Goal: Information Seeking & Learning: Find specific fact

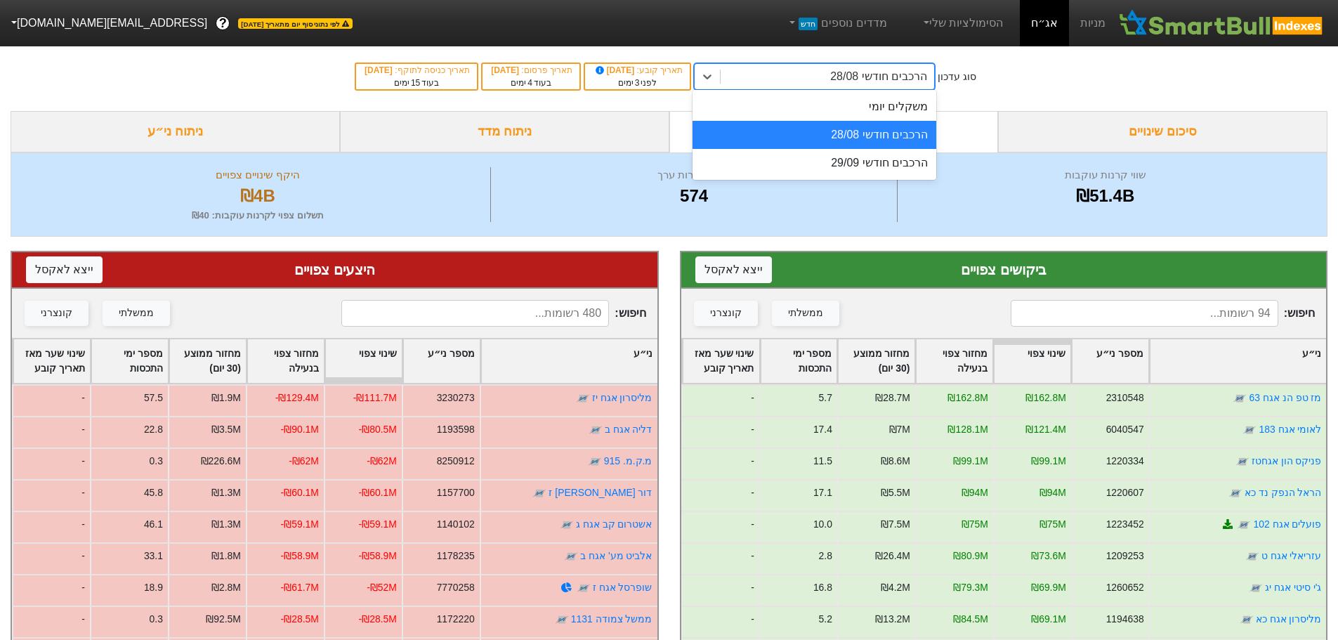
click at [858, 79] on div "הרכבים חודשי 28/08" at bounding box center [878, 76] width 97 height 17
click at [854, 138] on div "הרכבים חודשי 28/08" at bounding box center [815, 135] width 244 height 28
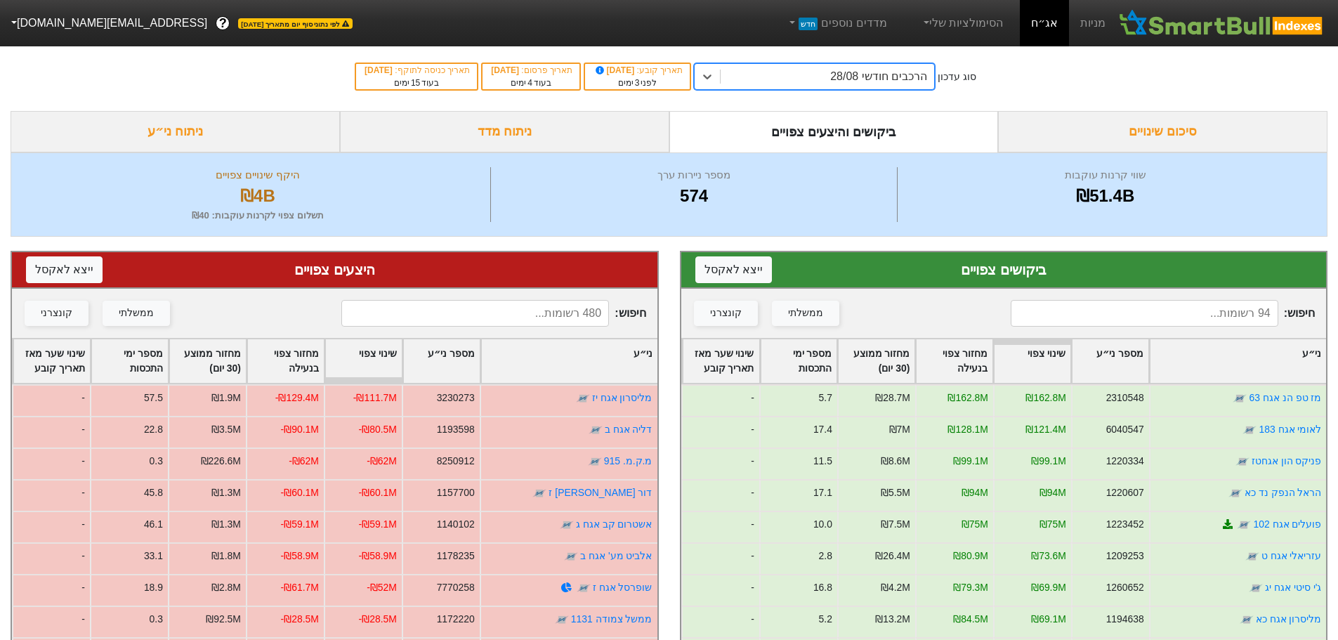
click at [1131, 314] on input at bounding box center [1145, 313] width 268 height 27
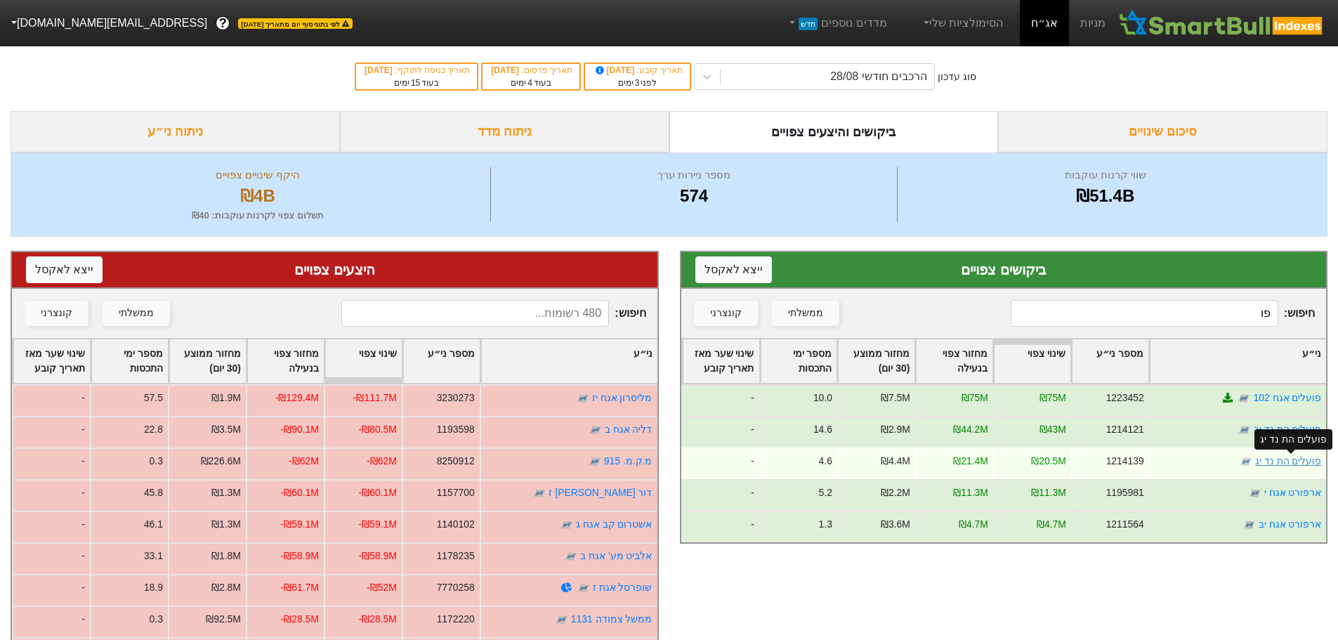
type input "פו"
click at [1287, 461] on link "פועלים הת נד יג" at bounding box center [1287, 460] width 67 height 11
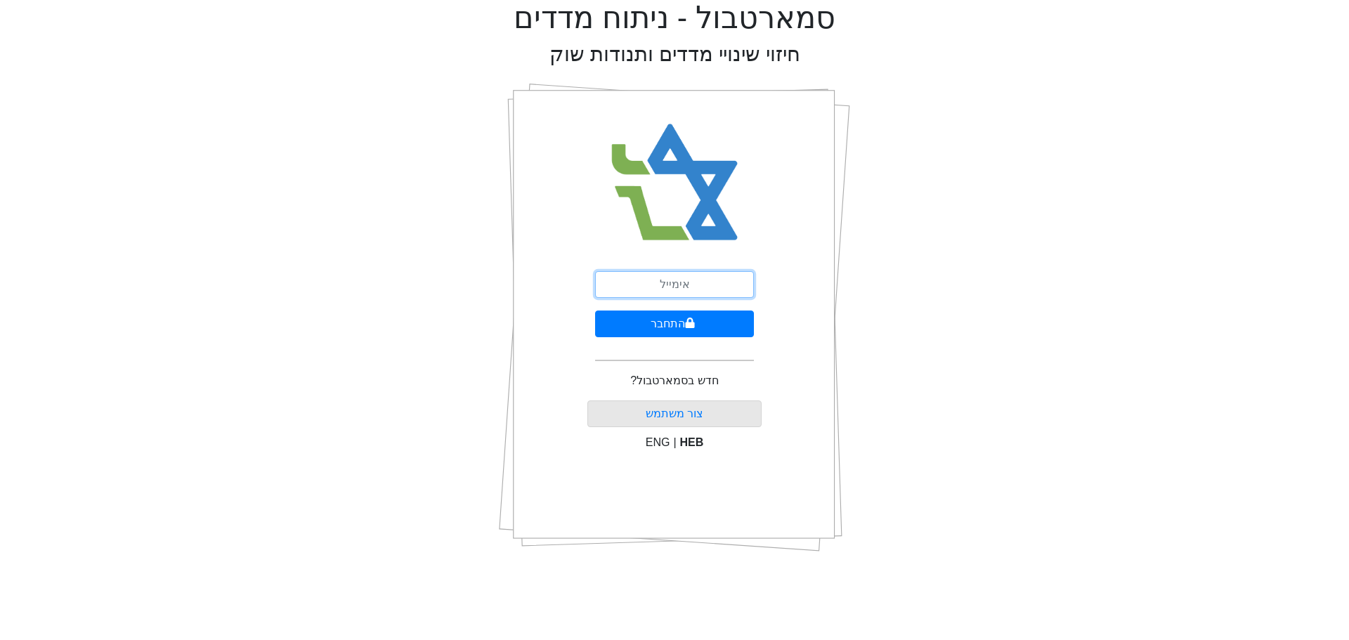
click at [701, 290] on input "email" at bounding box center [674, 284] width 159 height 27
type input "ז"
type input "[EMAIL_ADDRESS][DOMAIN_NAME]"
click at [695, 322] on button "התחבר" at bounding box center [674, 323] width 159 height 27
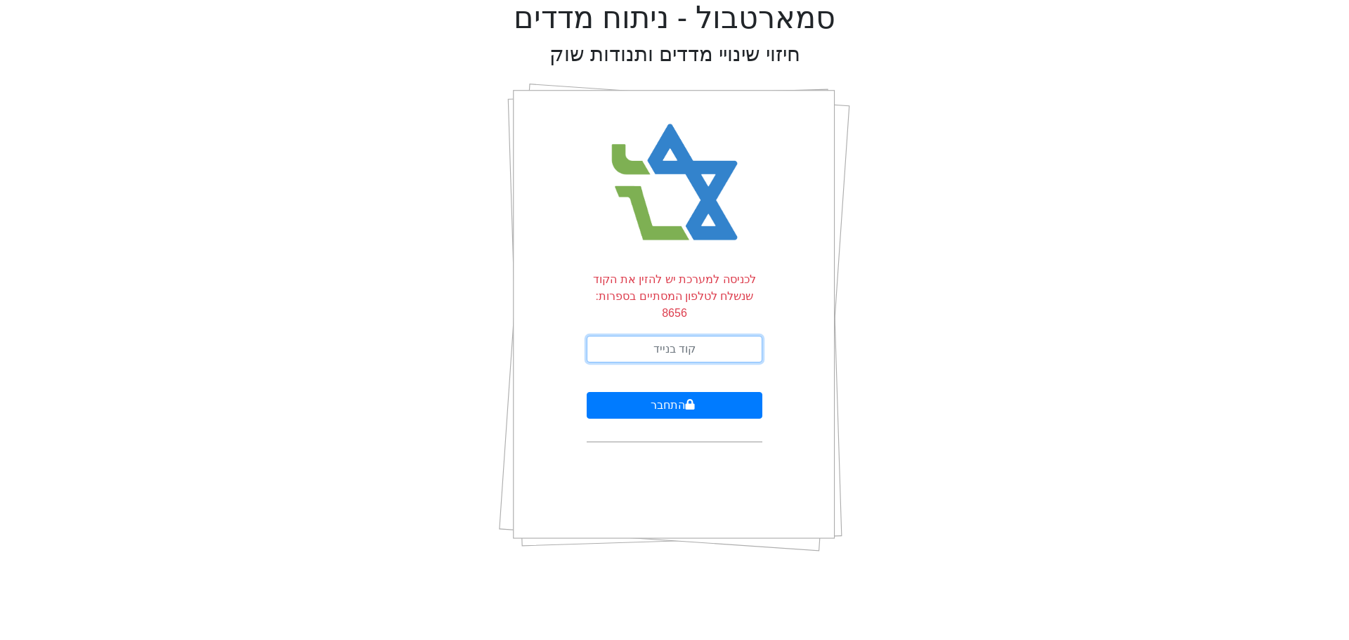
click at [697, 336] on input "text" at bounding box center [674, 349] width 176 height 27
type input "334462"
click at [586, 392] on button "התחבר" at bounding box center [674, 405] width 176 height 27
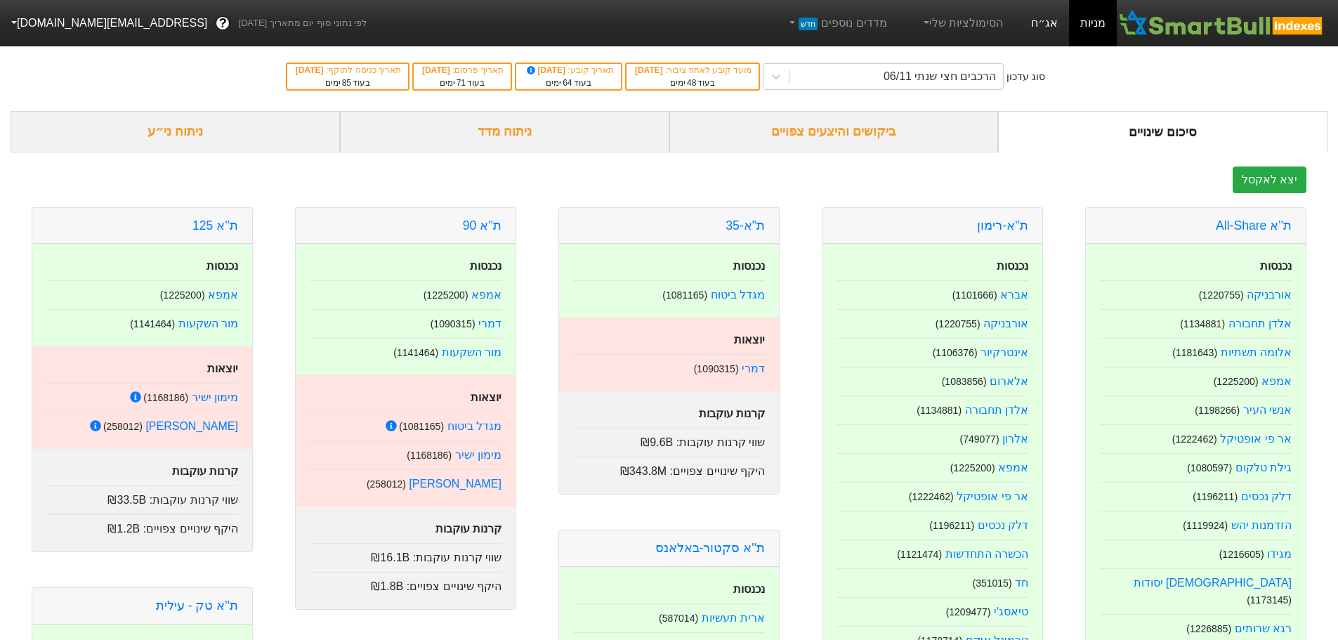
click at [1051, 22] on link "אג״ח" at bounding box center [1044, 23] width 49 height 46
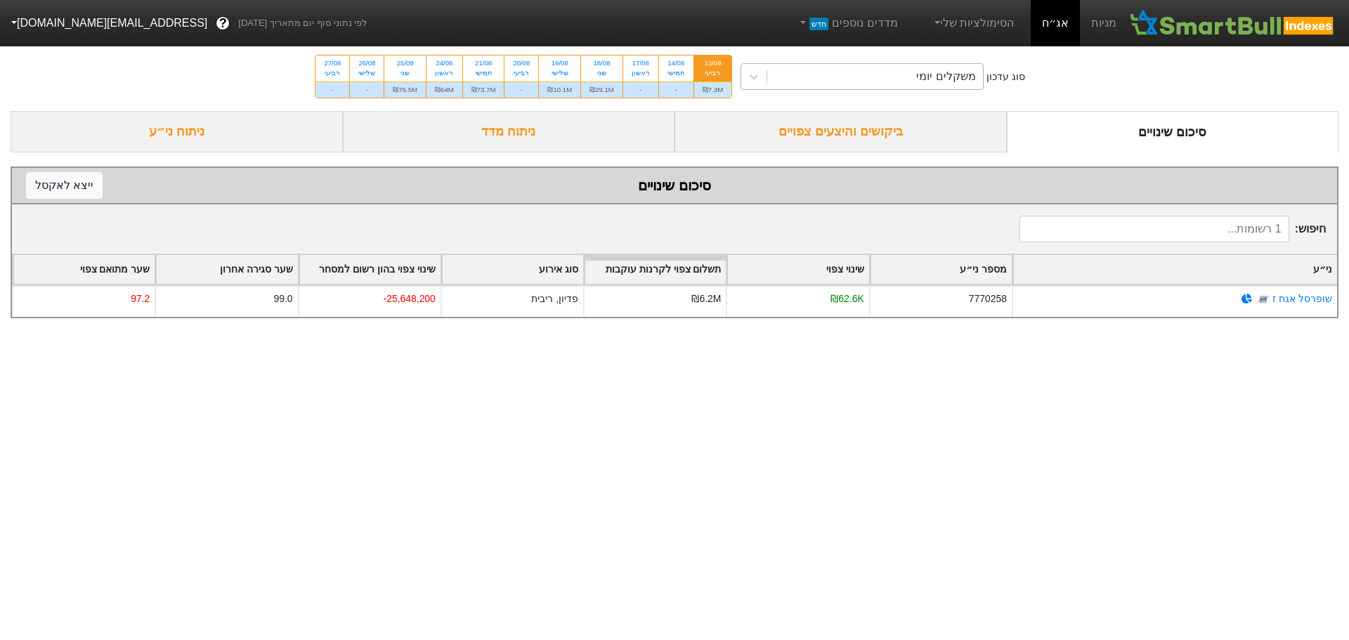
click at [877, 74] on div "משקלים יומי" at bounding box center [875, 76] width 216 height 25
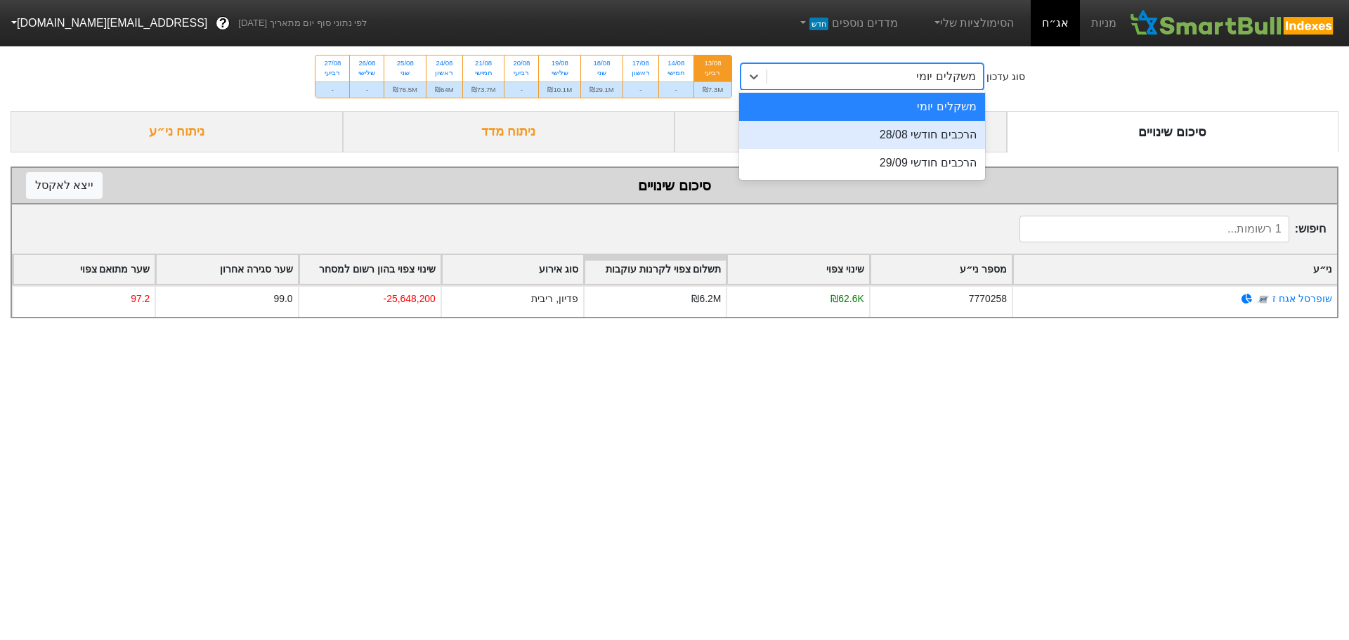
click at [872, 133] on div "הרכבים חודשי 28/08" at bounding box center [862, 135] width 246 height 28
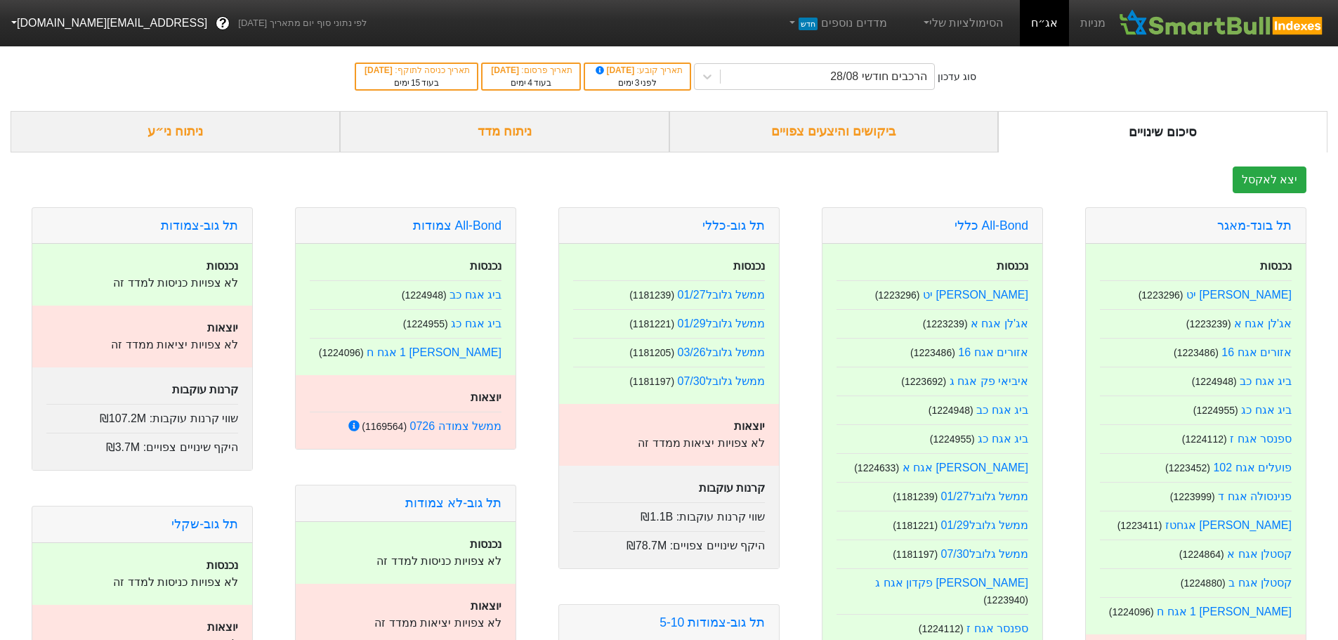
click at [849, 129] on div "ביקושים והיצעים צפויים" at bounding box center [833, 131] width 329 height 41
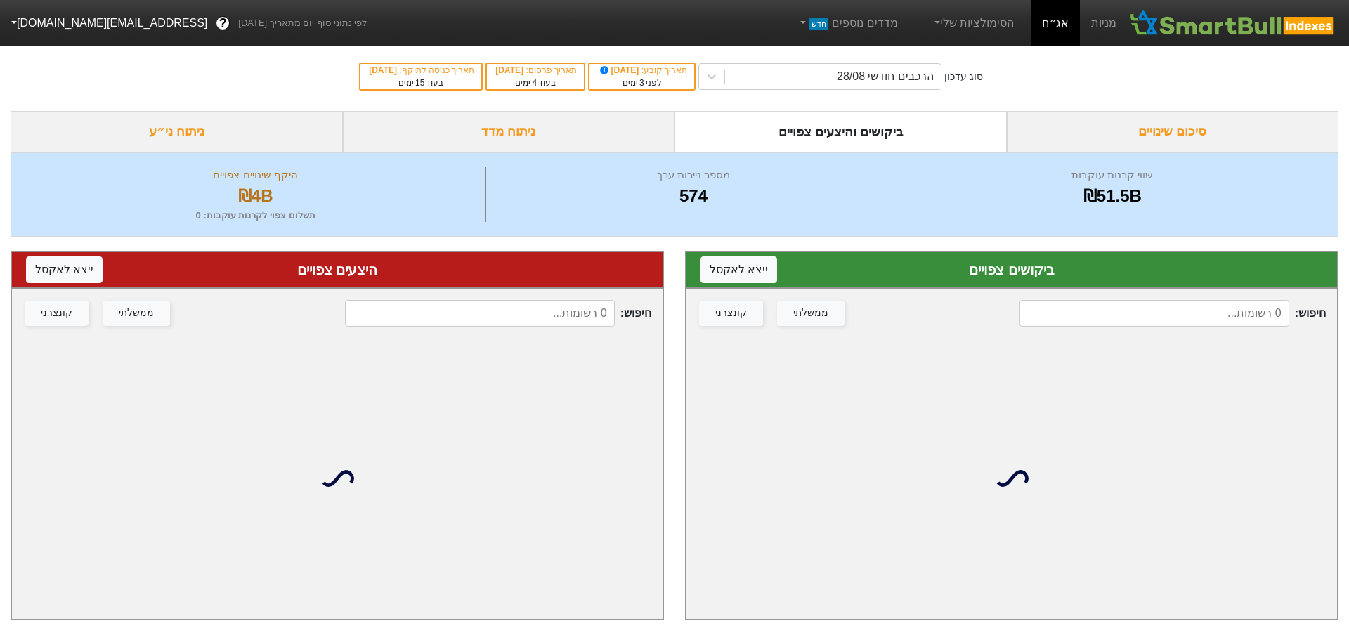
click at [1094, 314] on input at bounding box center [1154, 313] width 270 height 27
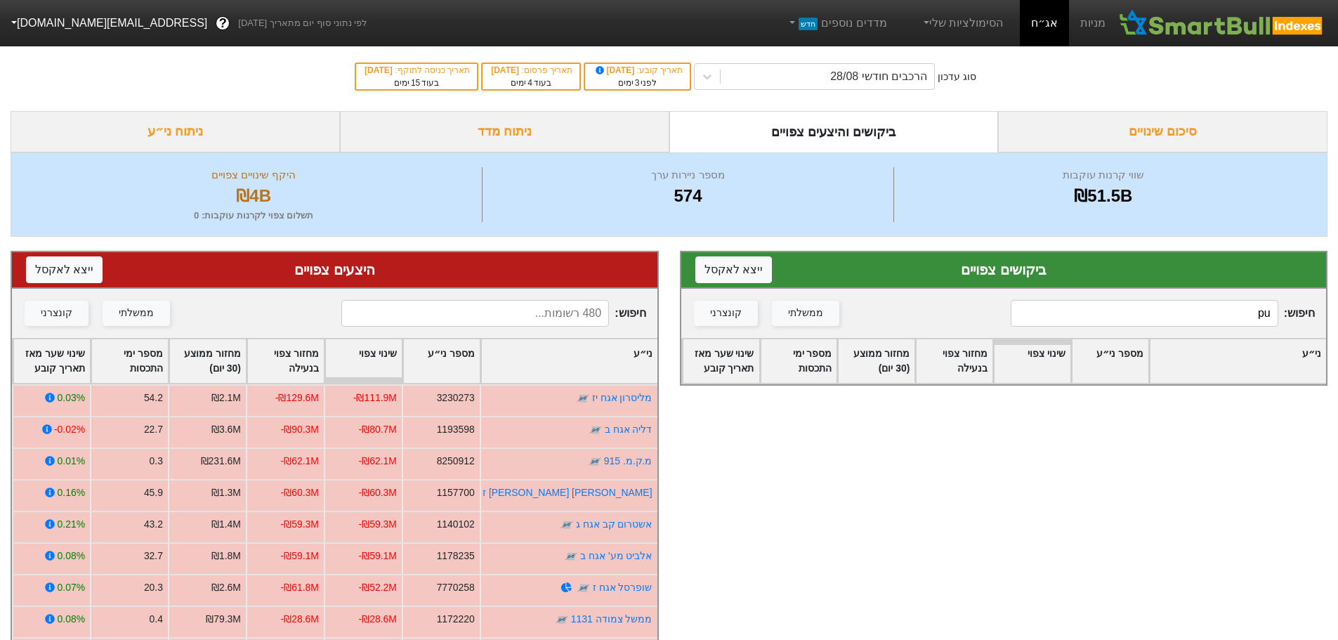
type input "p"
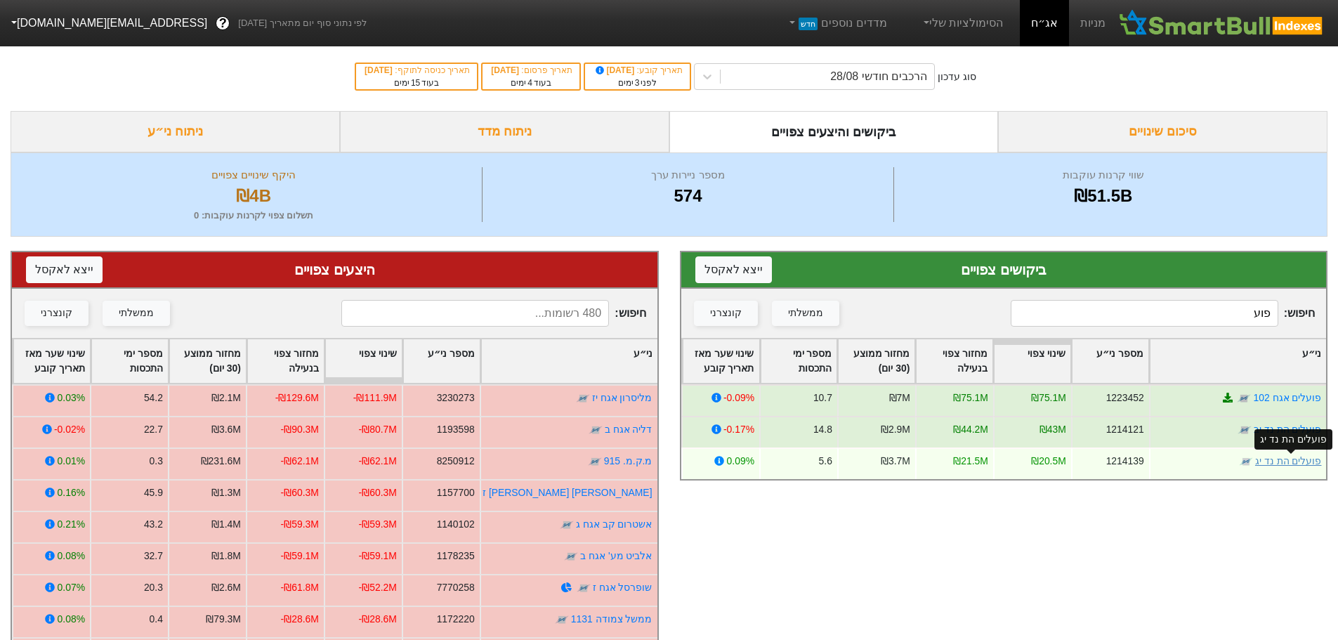
type input "פוע"
click at [1285, 460] on link "פועלים הת נד יג" at bounding box center [1287, 460] width 67 height 11
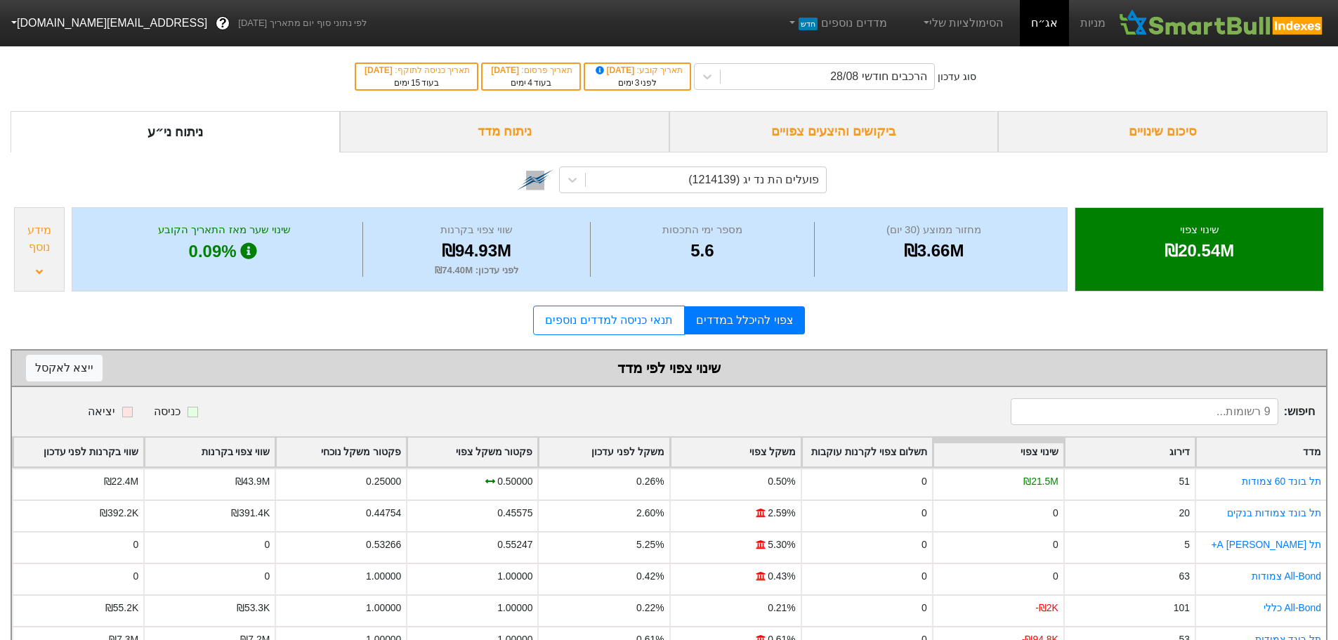
scroll to position [138, 0]
